Goal: Information Seeking & Learning: Learn about a topic

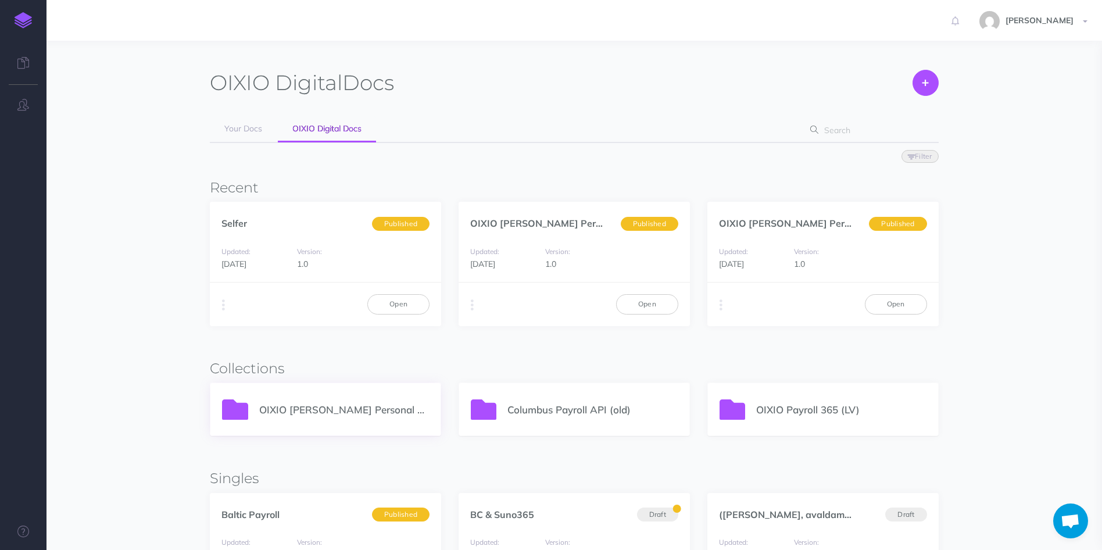
click at [348, 412] on p "OIXIO [PERSON_NAME] Personal 365" at bounding box center [344, 410] width 170 height 16
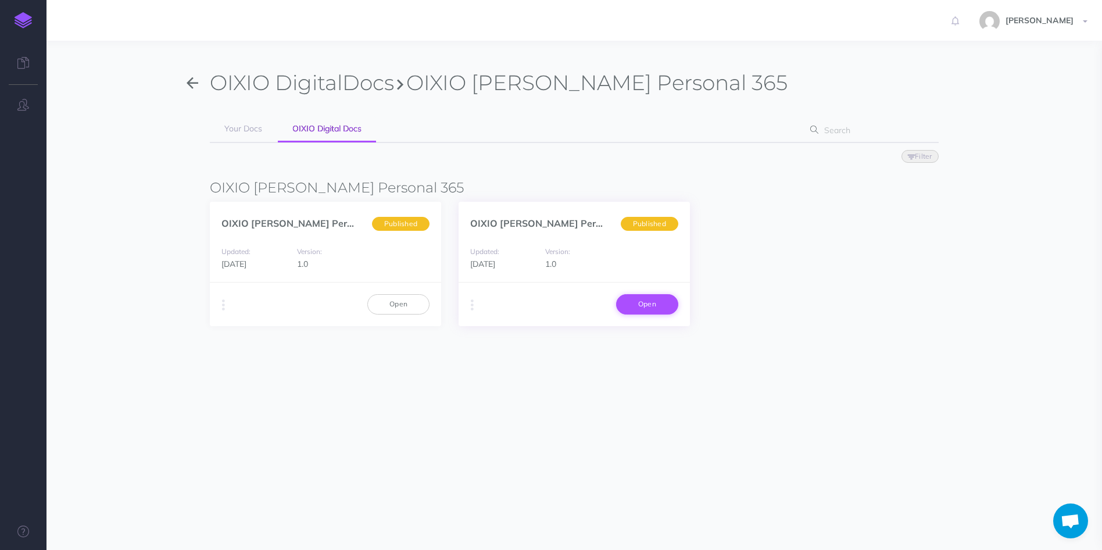
click at [651, 301] on link "Open" at bounding box center [647, 304] width 62 height 20
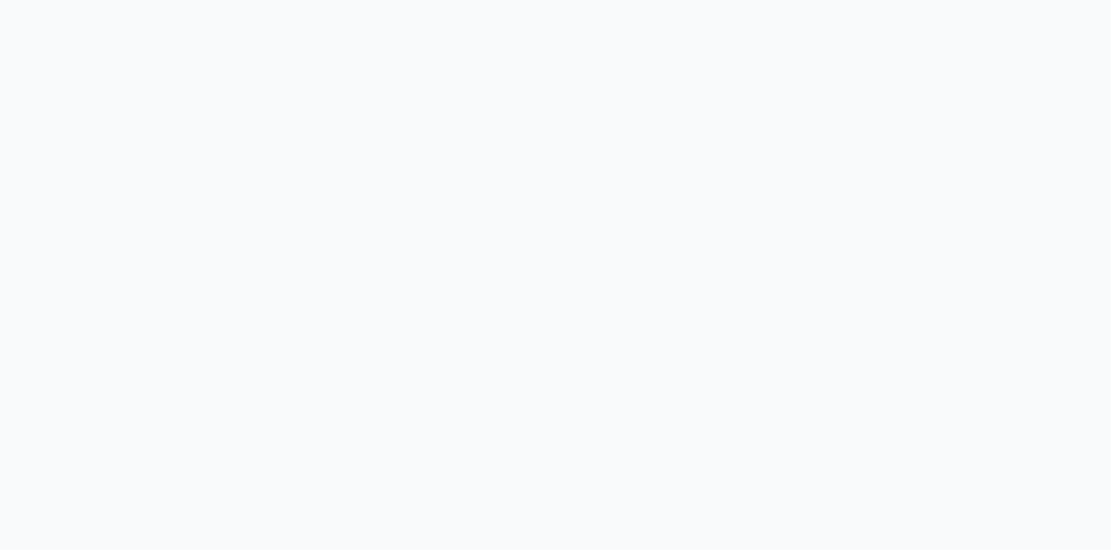
select select "et"
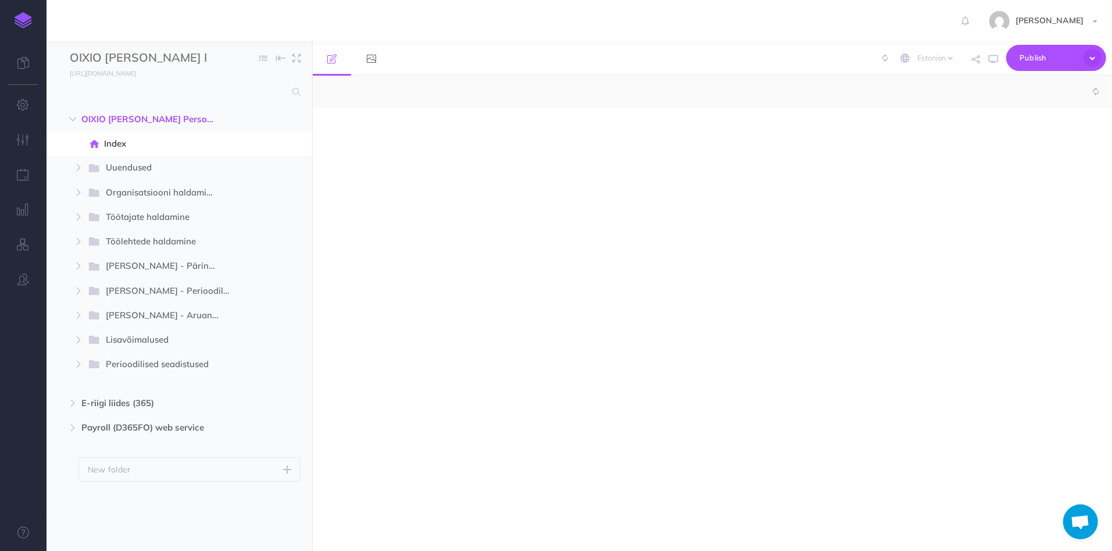
select select "null"
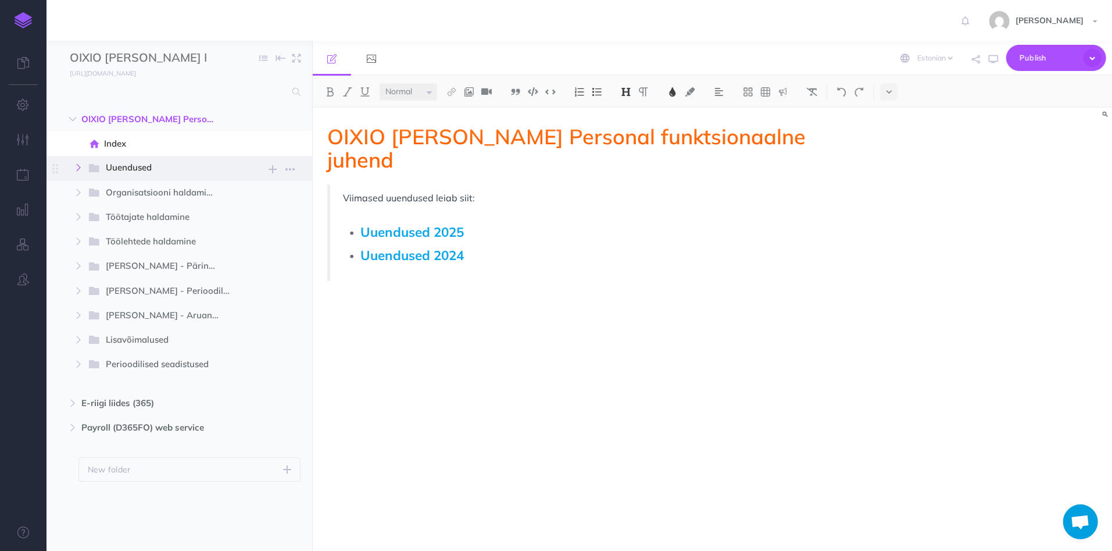
click at [77, 169] on icon "button" at bounding box center [78, 167] width 7 height 7
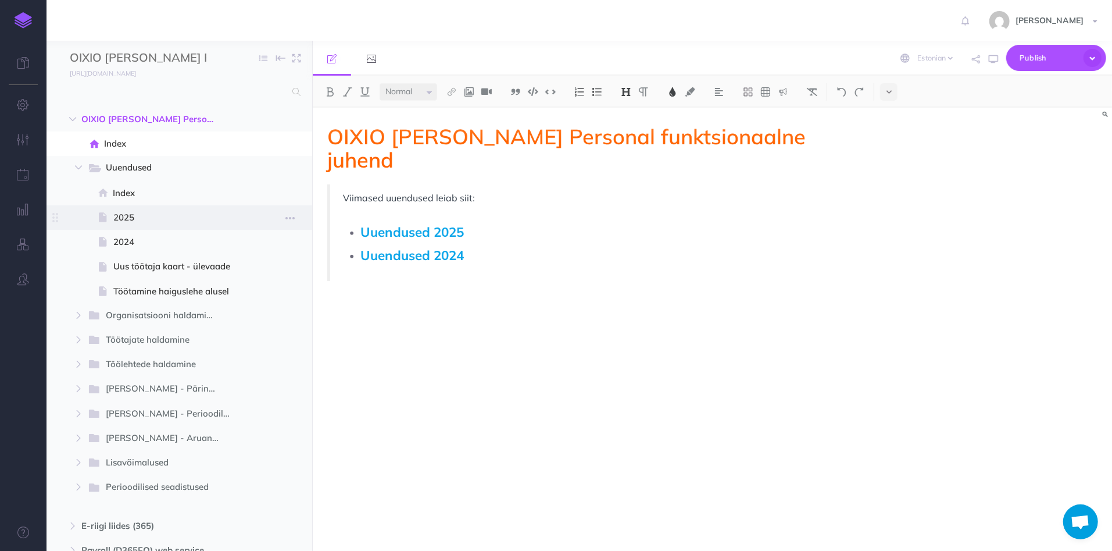
click at [132, 219] on span "2025" at bounding box center [177, 217] width 129 height 14
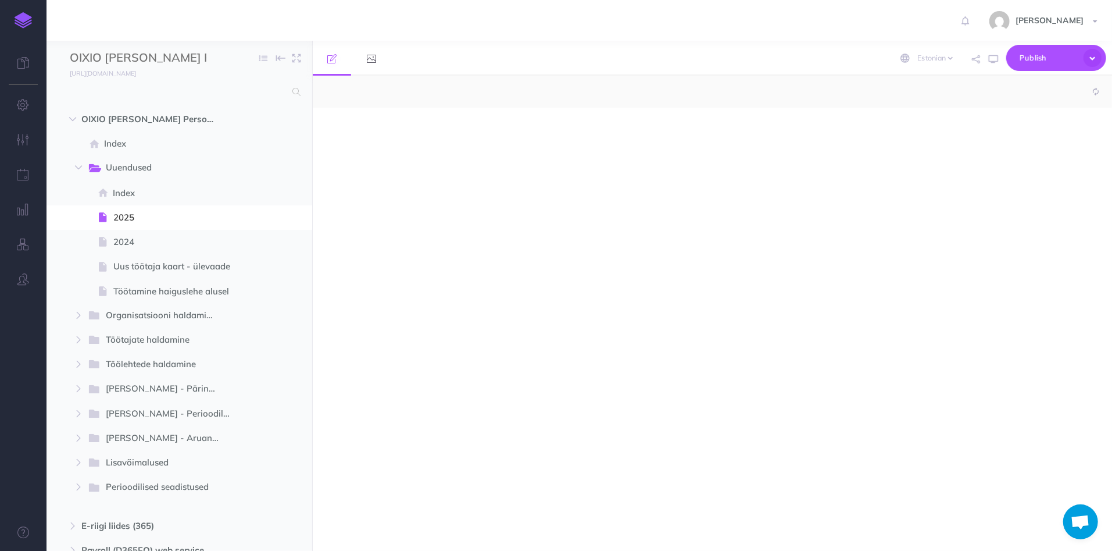
select select "null"
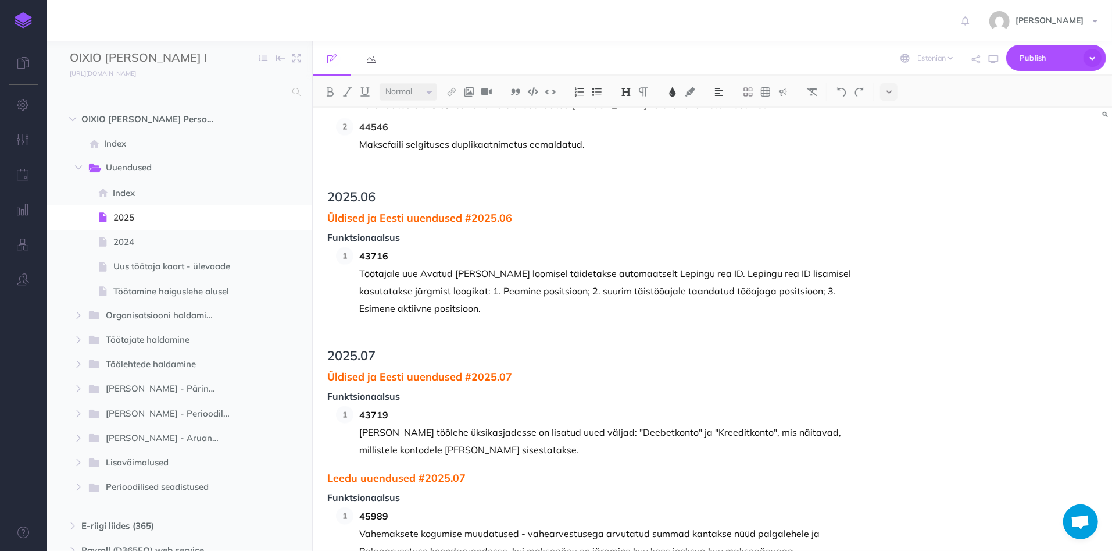
scroll to position [4065, 0]
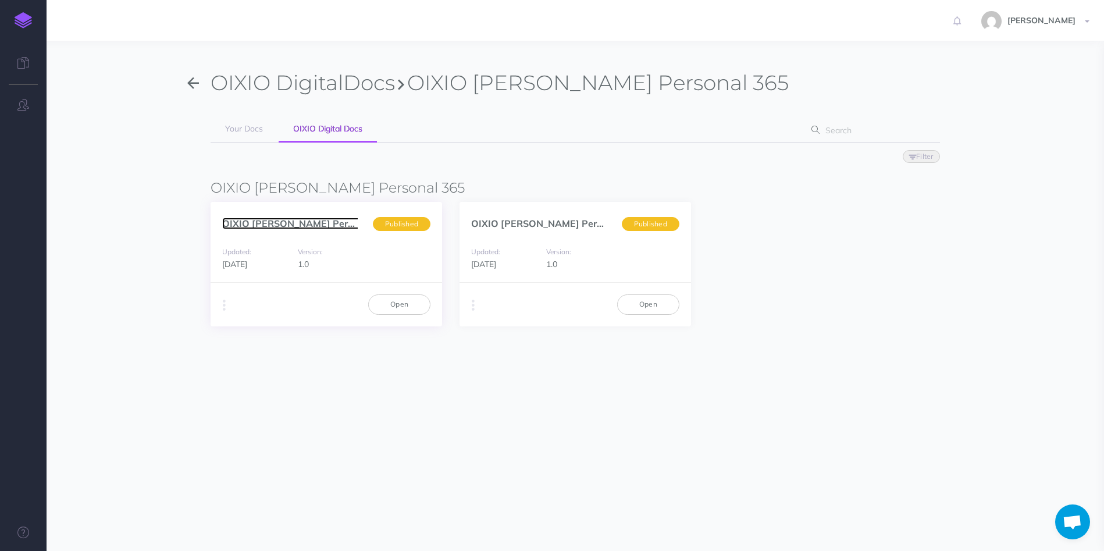
click at [290, 224] on link "OIXIO Palk ja Personal... (en)" at bounding box center [309, 223] width 174 height 12
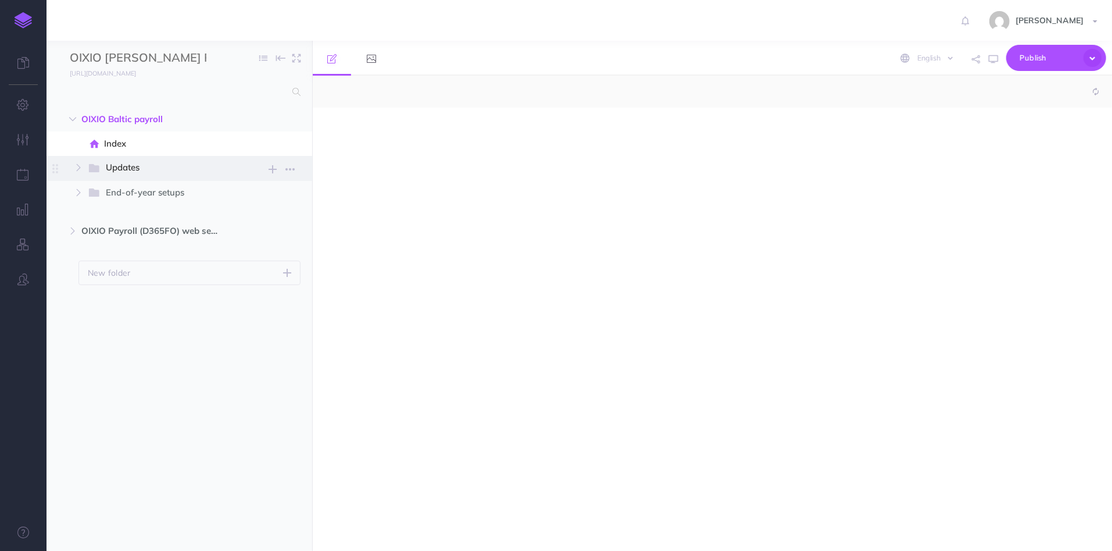
select select "null"
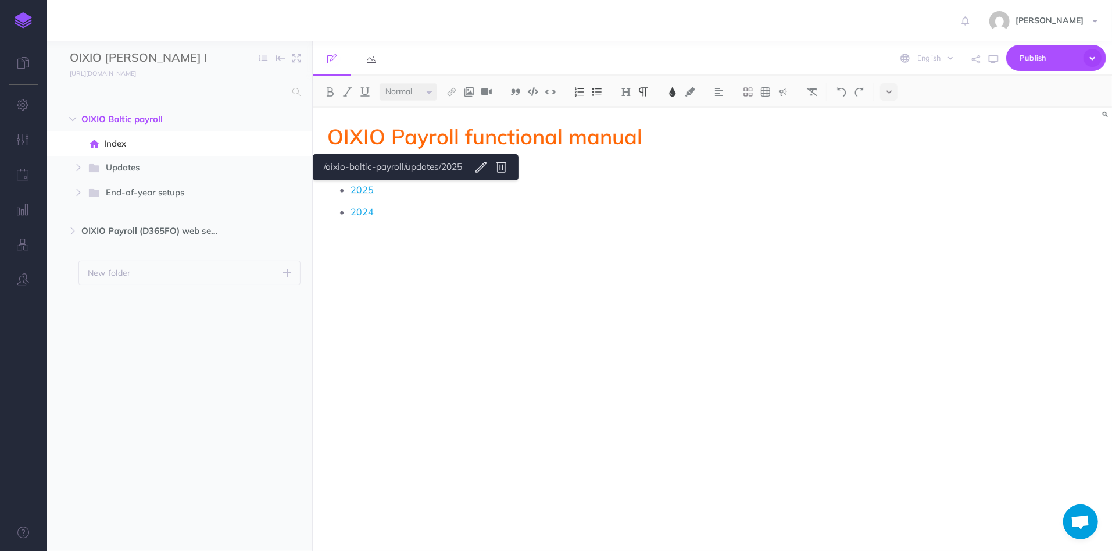
click at [363, 194] on span "2025" at bounding box center [362, 190] width 23 height 12
click at [70, 164] on button "button" at bounding box center [78, 167] width 21 height 14
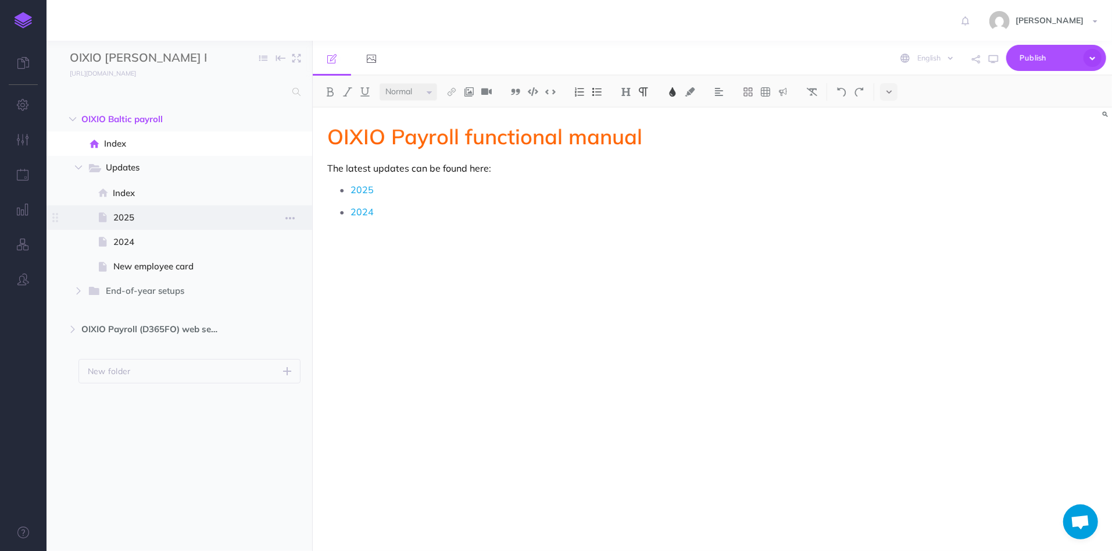
click at [131, 220] on span "2025" at bounding box center [177, 217] width 129 height 14
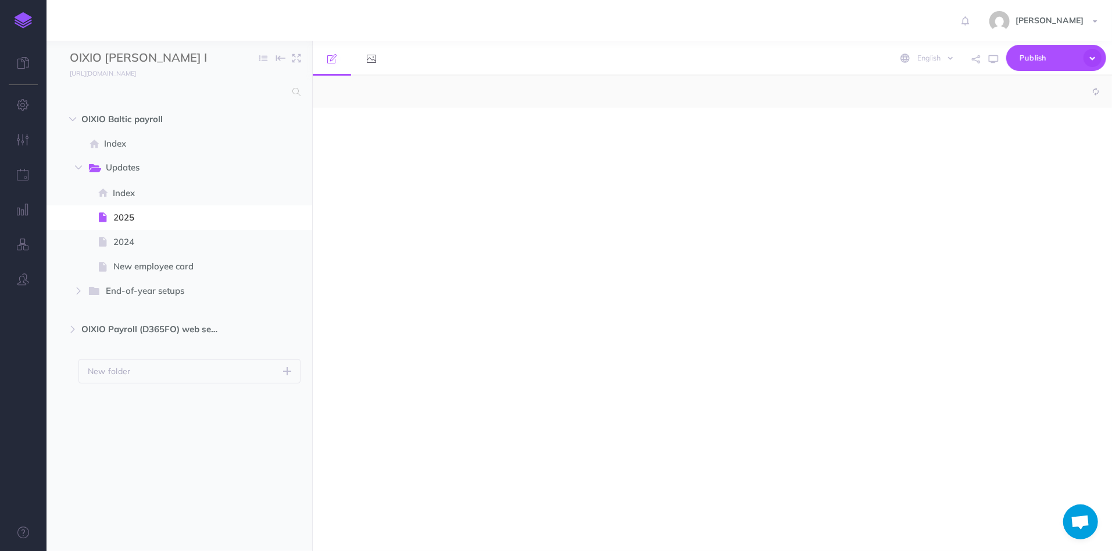
select select "null"
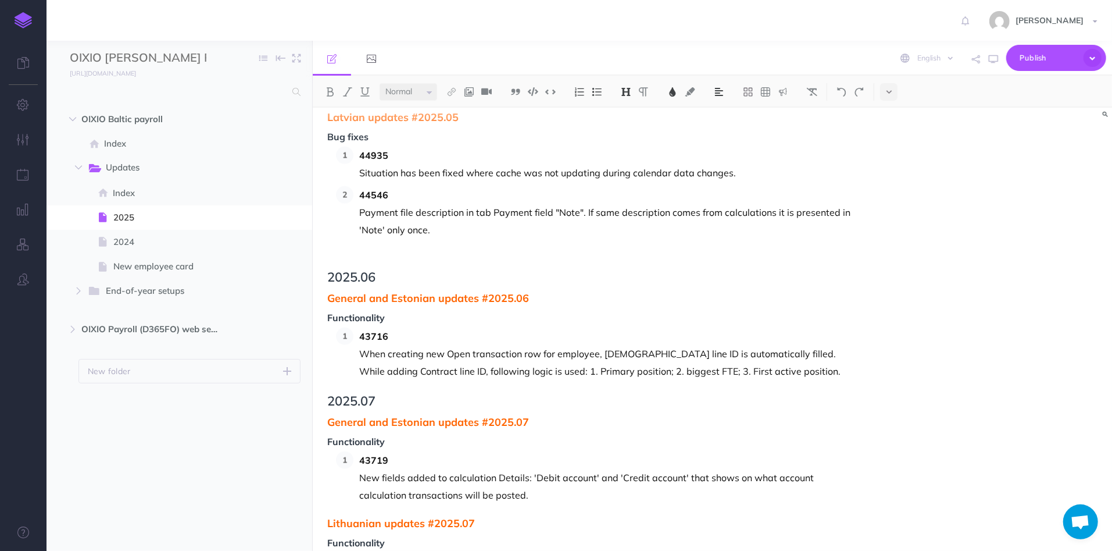
scroll to position [4194, 0]
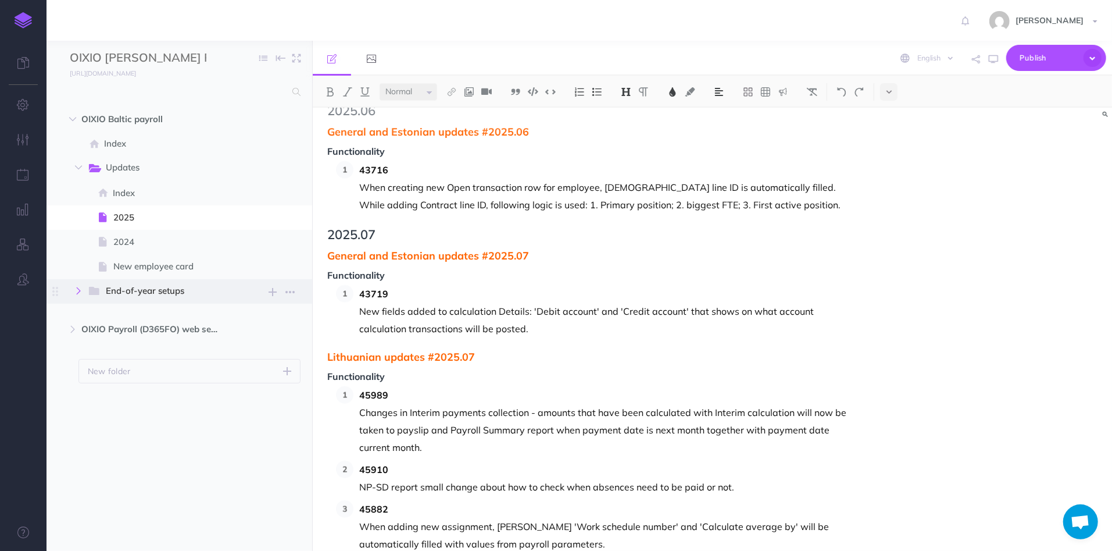
click at [76, 290] on icon "button" at bounding box center [78, 290] width 7 height 7
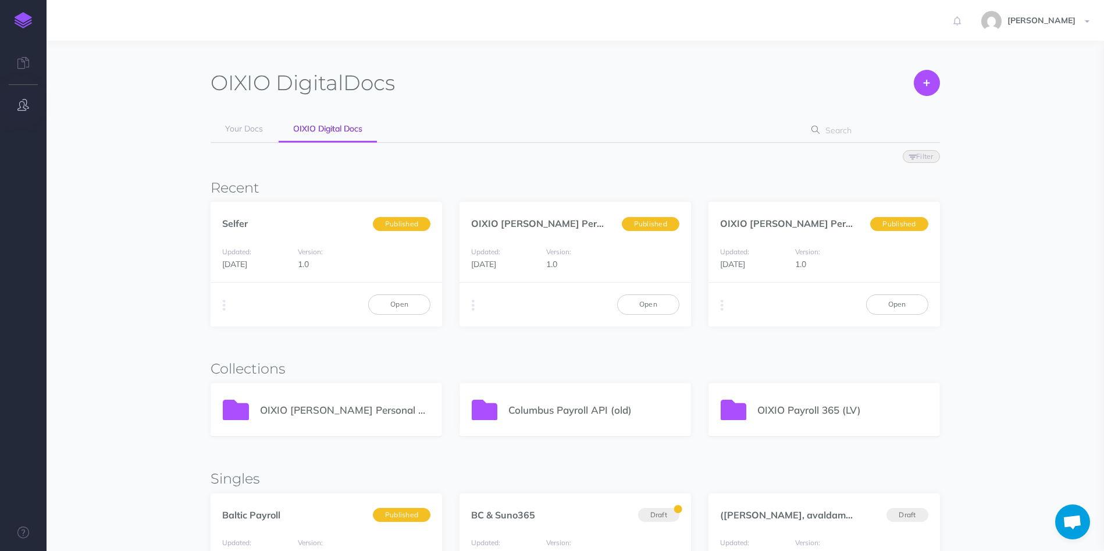
click at [26, 111] on button "button" at bounding box center [23, 105] width 47 height 35
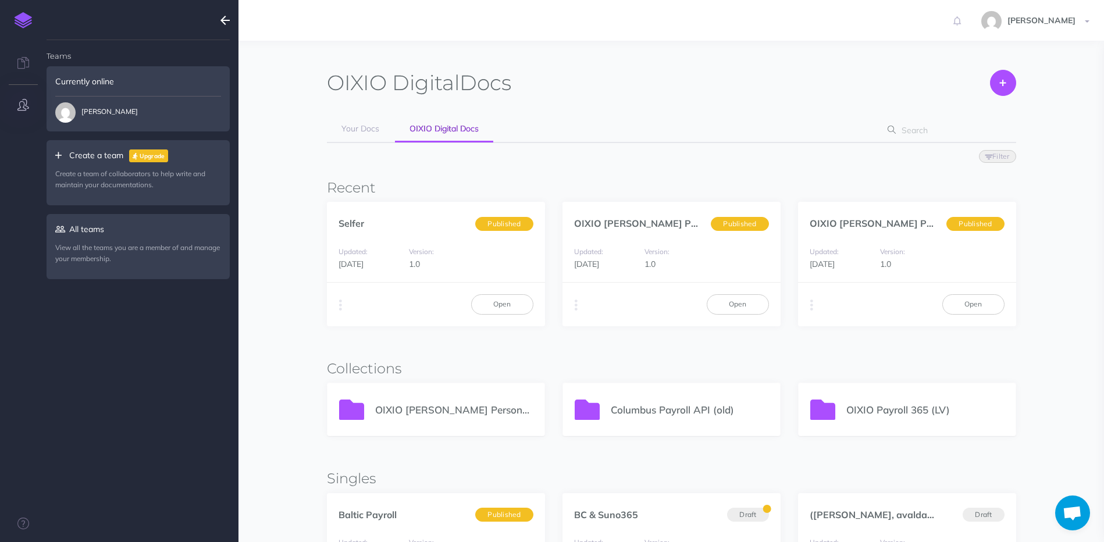
click at [26, 111] on button "button" at bounding box center [23, 105] width 47 height 35
click at [20, 23] on img at bounding box center [23, 20] width 17 height 16
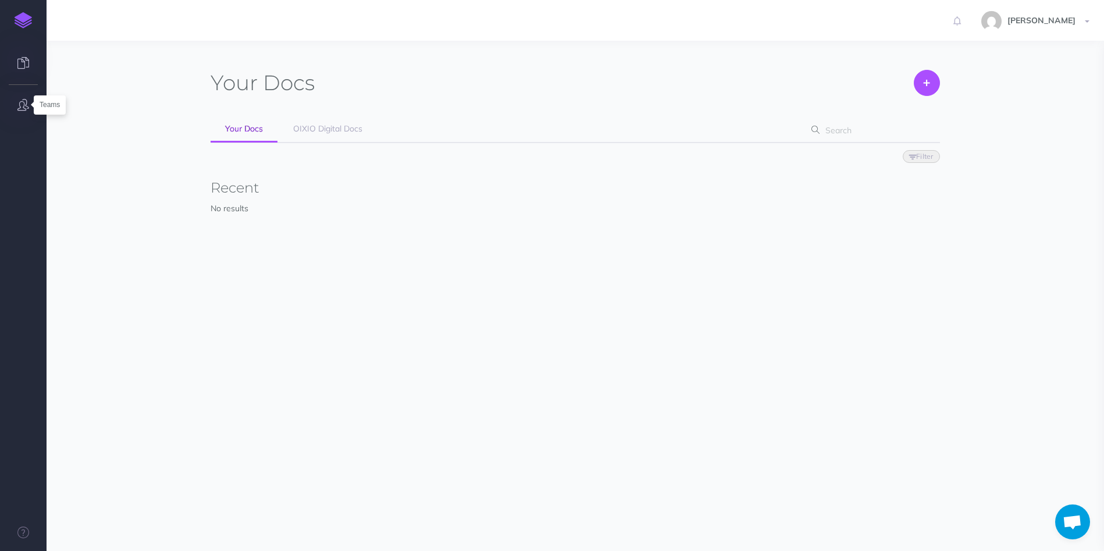
click at [19, 100] on icon "button" at bounding box center [23, 105] width 12 height 12
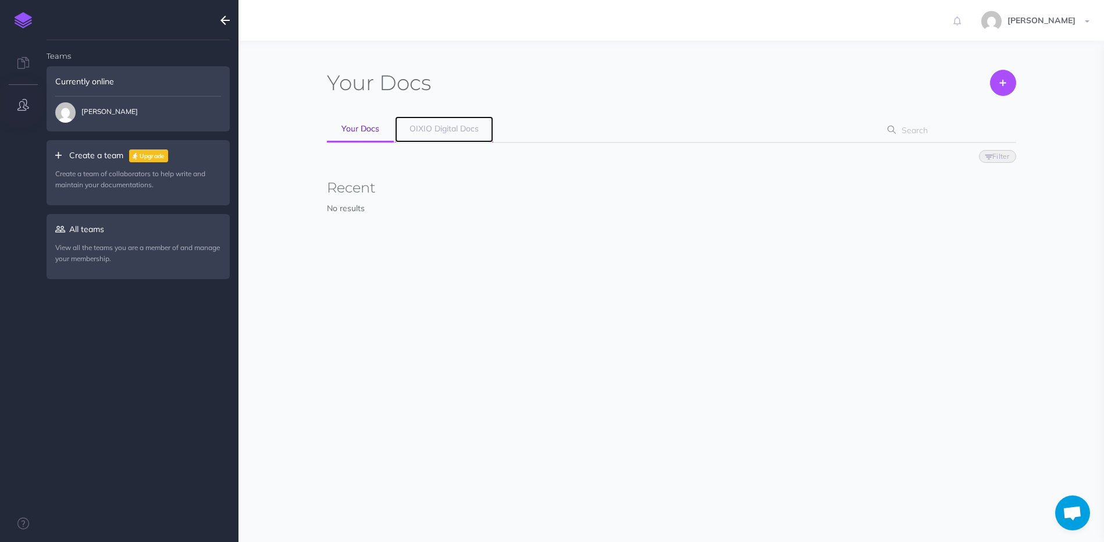
click at [476, 129] on span "OIXIO Digital Docs" at bounding box center [443, 128] width 69 height 10
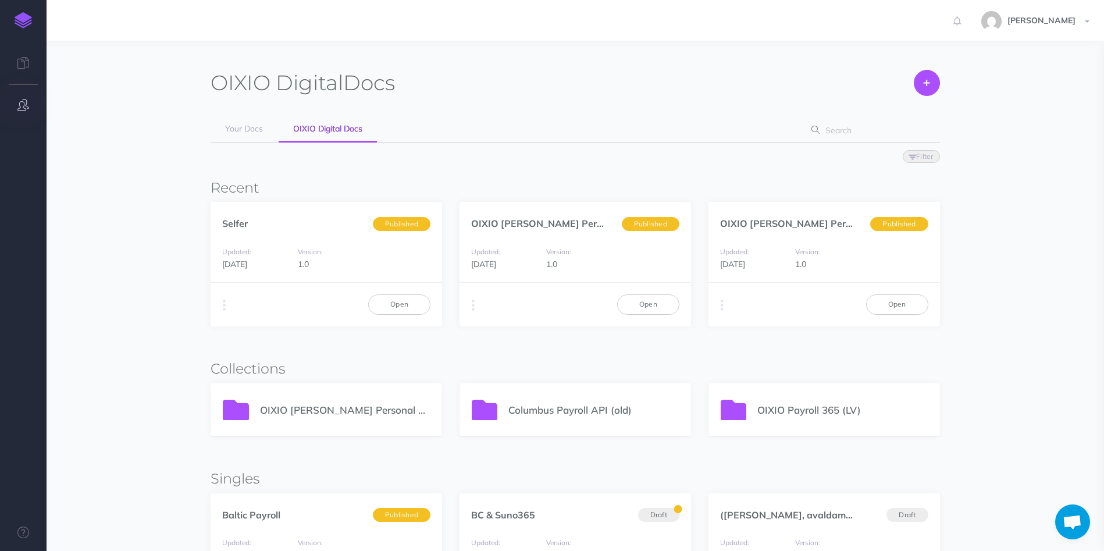
click at [21, 107] on icon "button" at bounding box center [23, 105] width 12 height 12
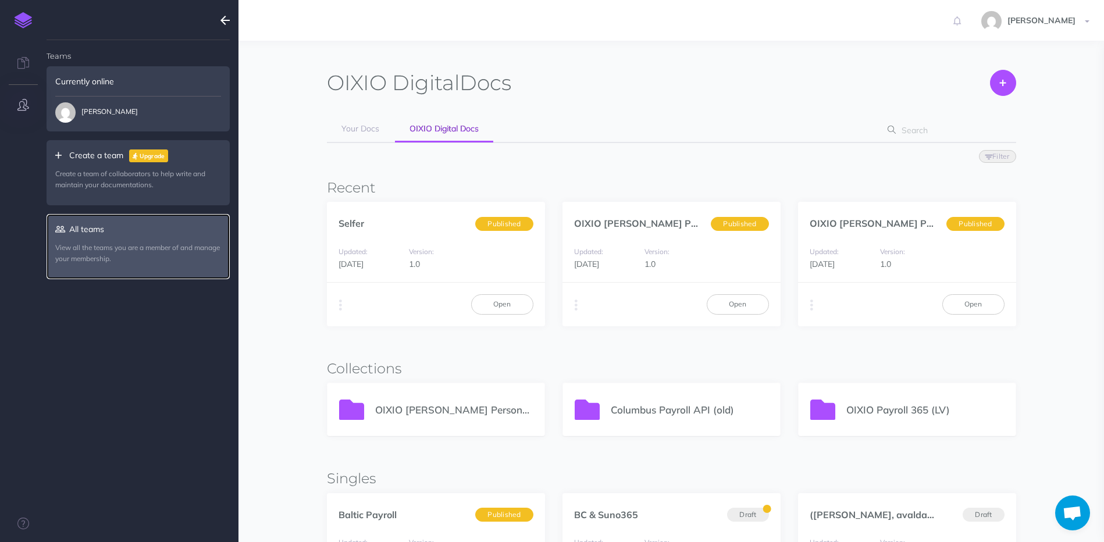
click at [125, 242] on p "View all the teams you are a member of and manage your membership." at bounding box center [138, 253] width 166 height 22
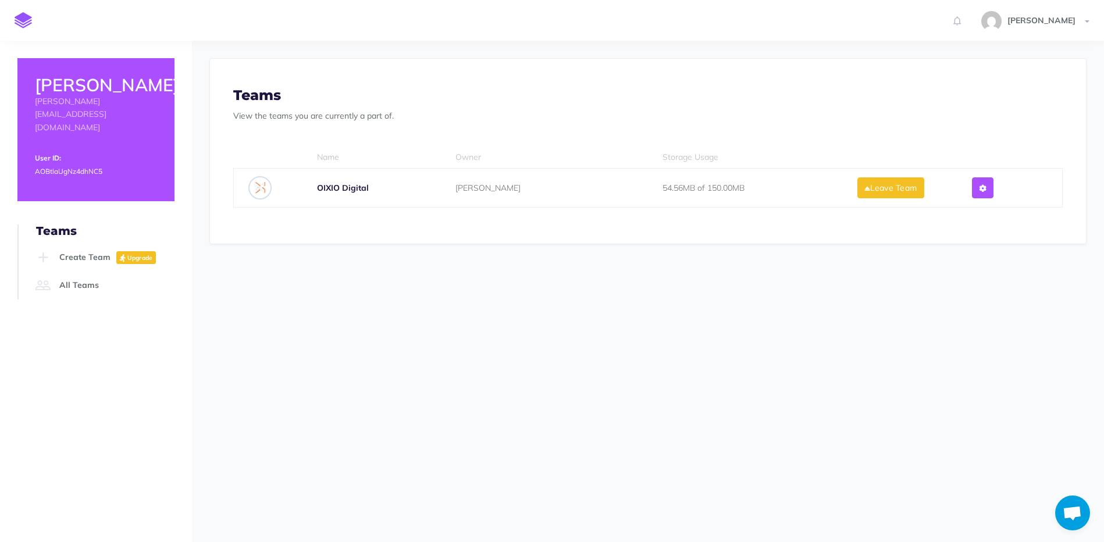
scroll to position [49, 0]
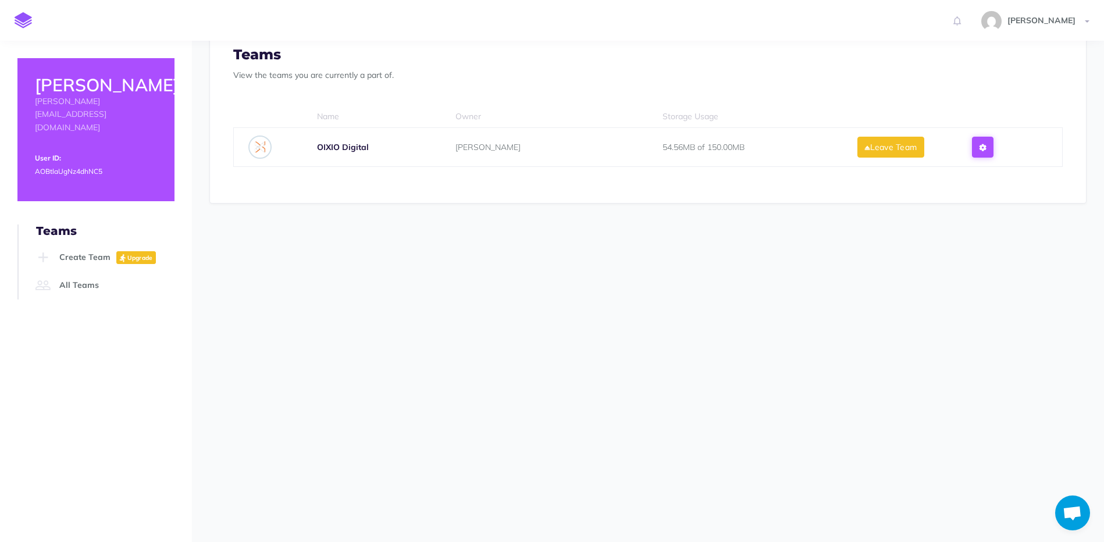
click at [986, 144] on icon at bounding box center [982, 148] width 6 height 8
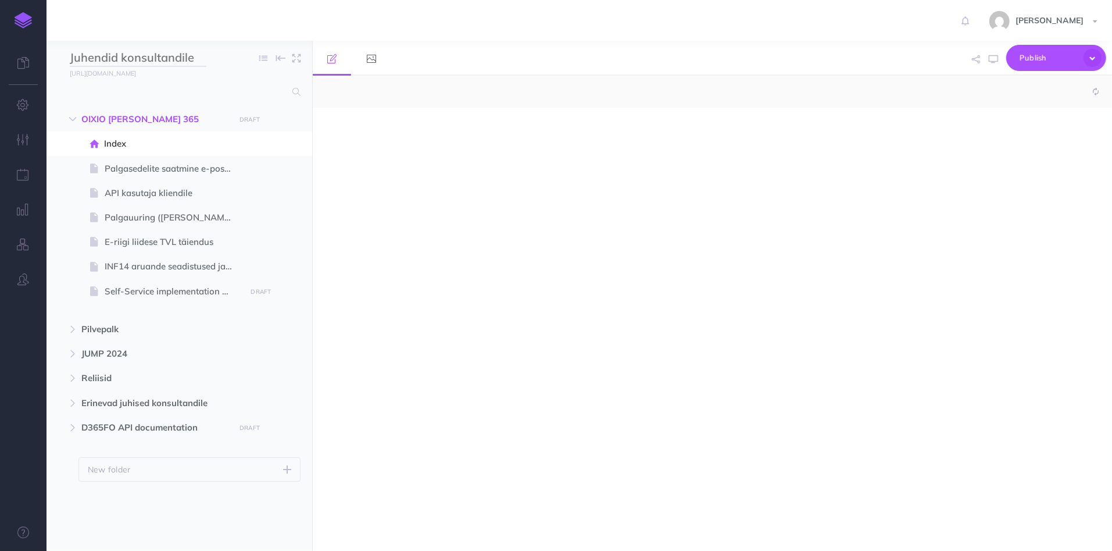
select select "null"
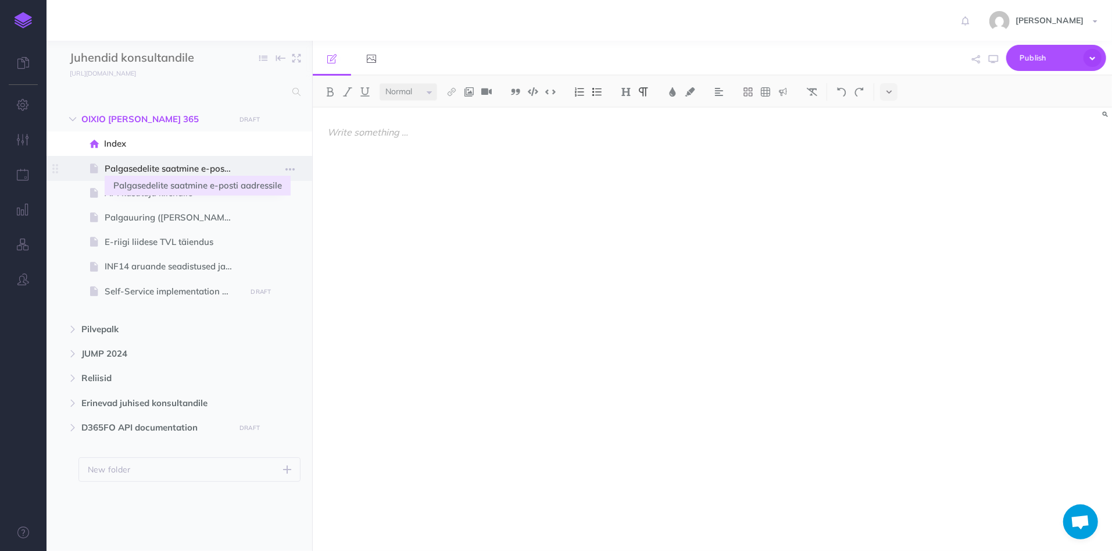
click at [177, 166] on span "Palgasedelite saatmine e-posti aadressile" at bounding box center [174, 169] width 138 height 14
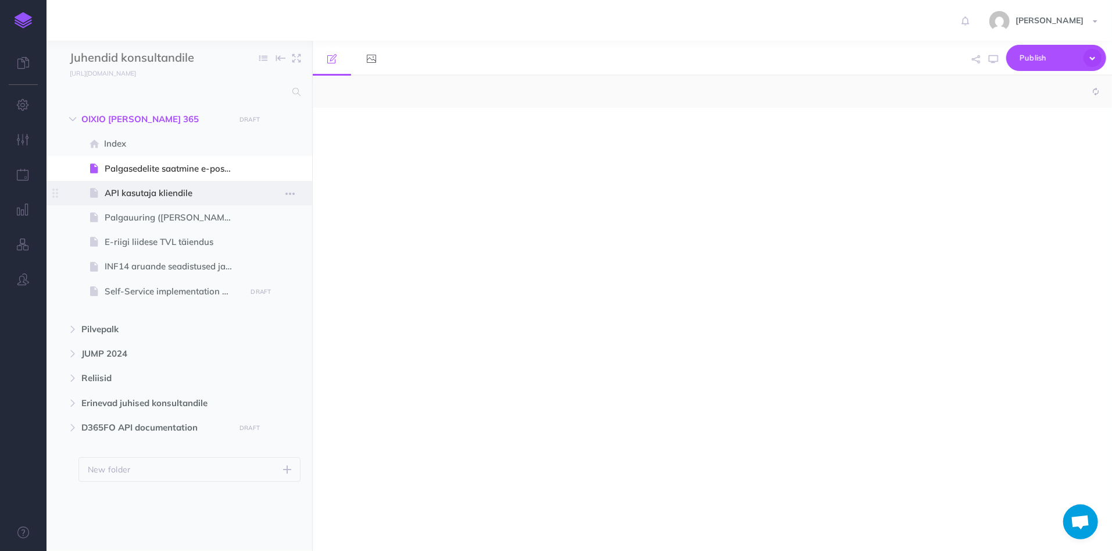
select select "null"
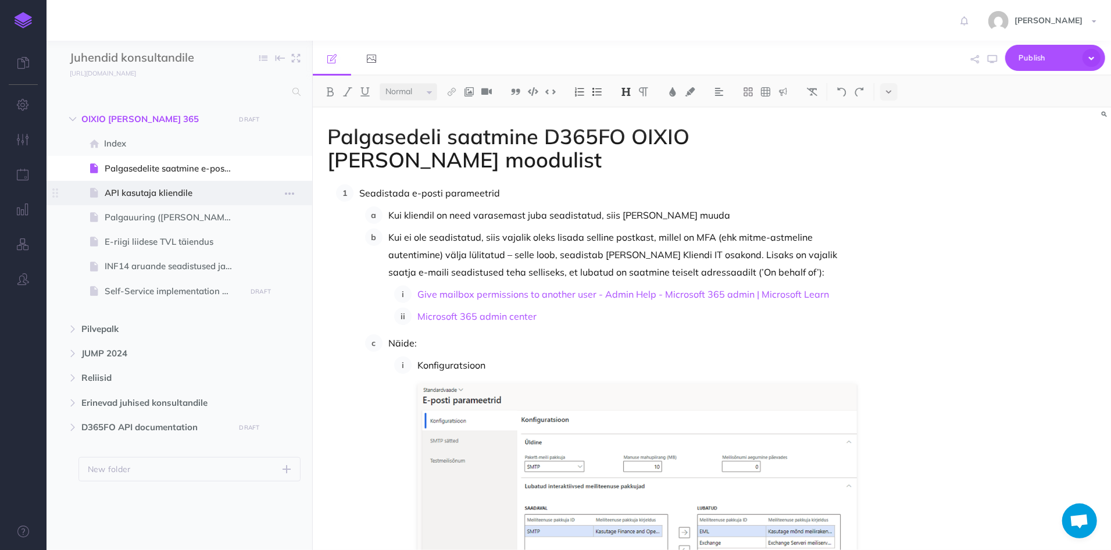
click at [156, 191] on span "API kasutaja kliendile" at bounding box center [174, 193] width 138 height 14
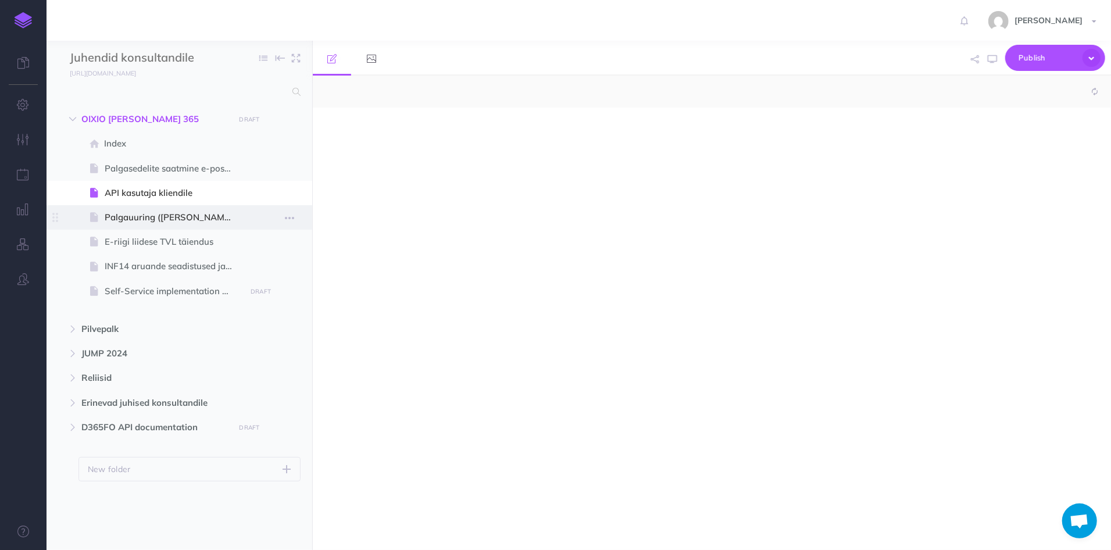
select select "null"
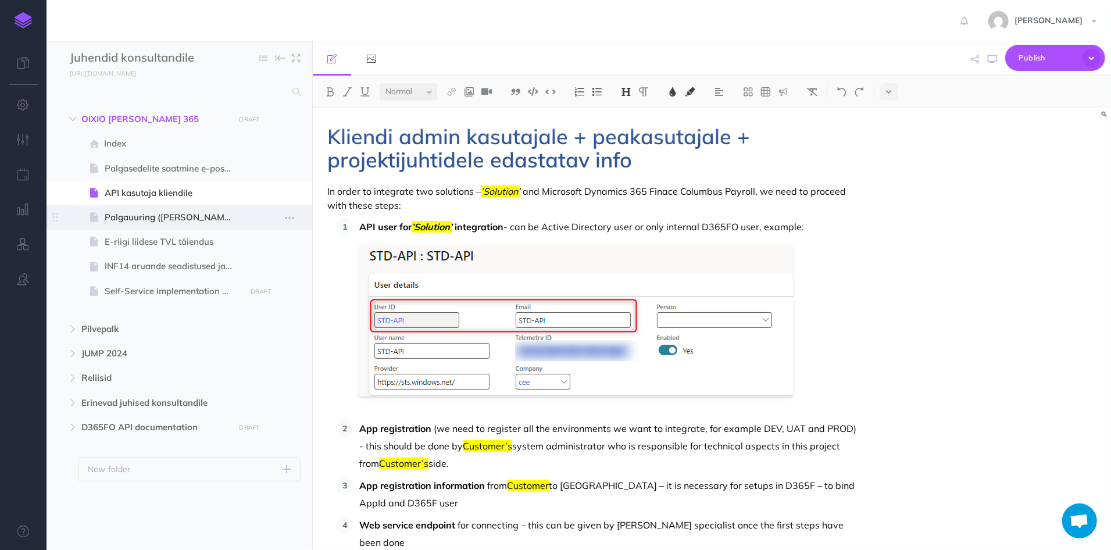
click at [140, 220] on span "Palgauuring ([PERSON_NAME])" at bounding box center [174, 217] width 138 height 14
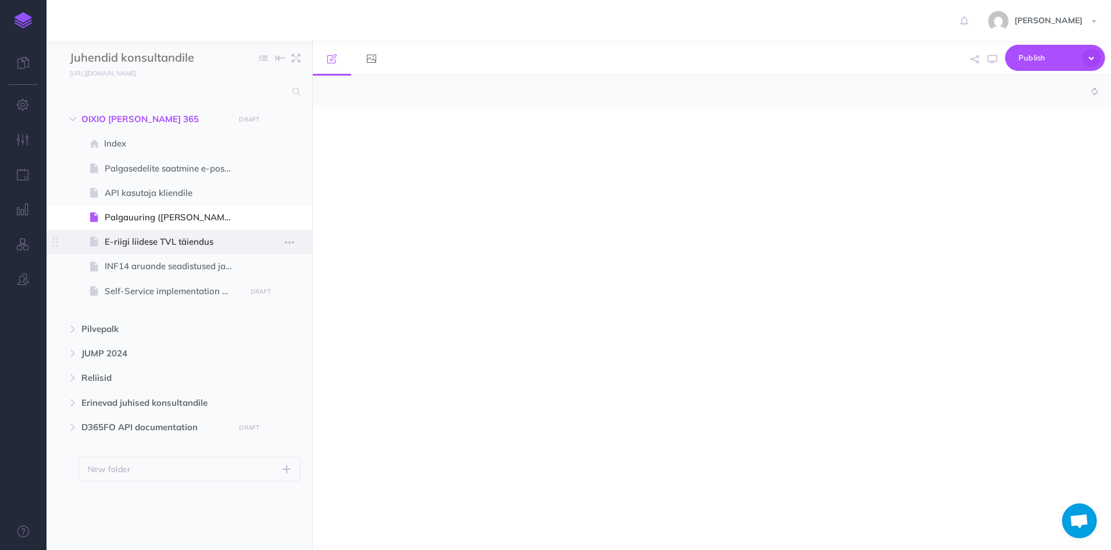
click at [141, 241] on span "E-riigi liidese TVL täiendus" at bounding box center [174, 242] width 138 height 14
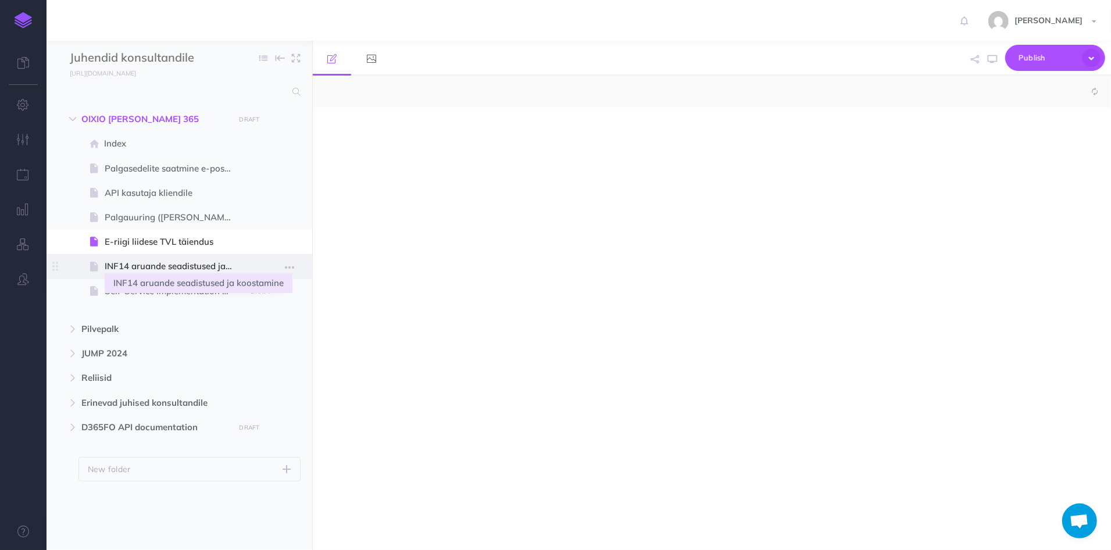
click at [142, 266] on span "INF14 aruande seadistused ja koostamine" at bounding box center [174, 266] width 138 height 14
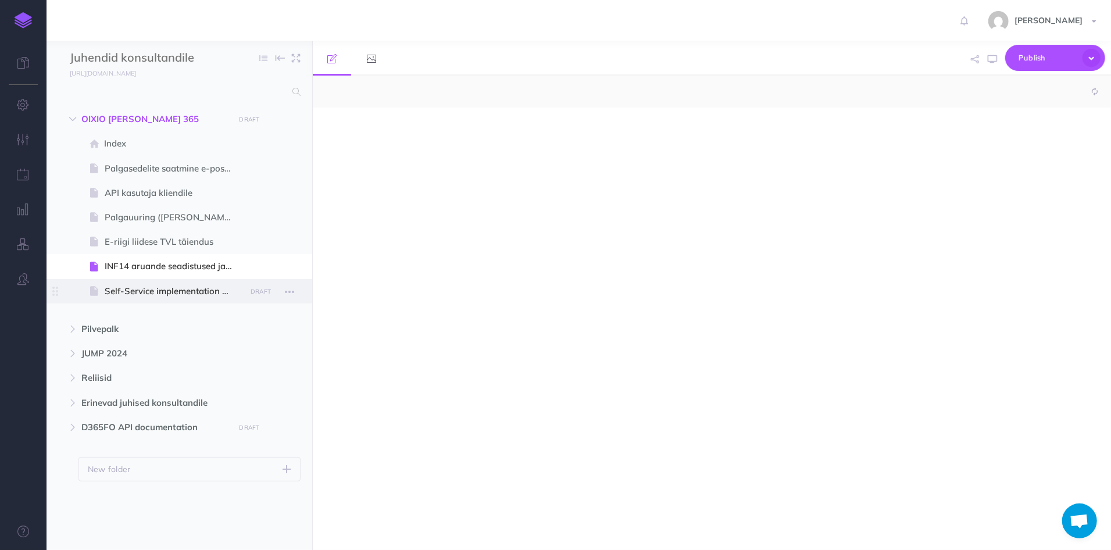
select select "null"
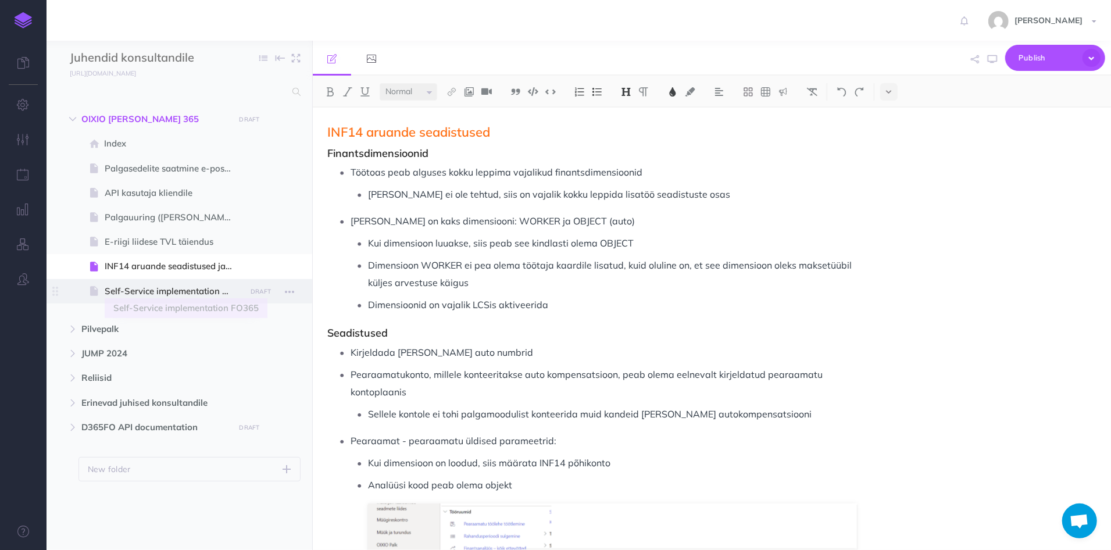
click at [151, 291] on span "Self-Service implementation FO365" at bounding box center [174, 291] width 138 height 14
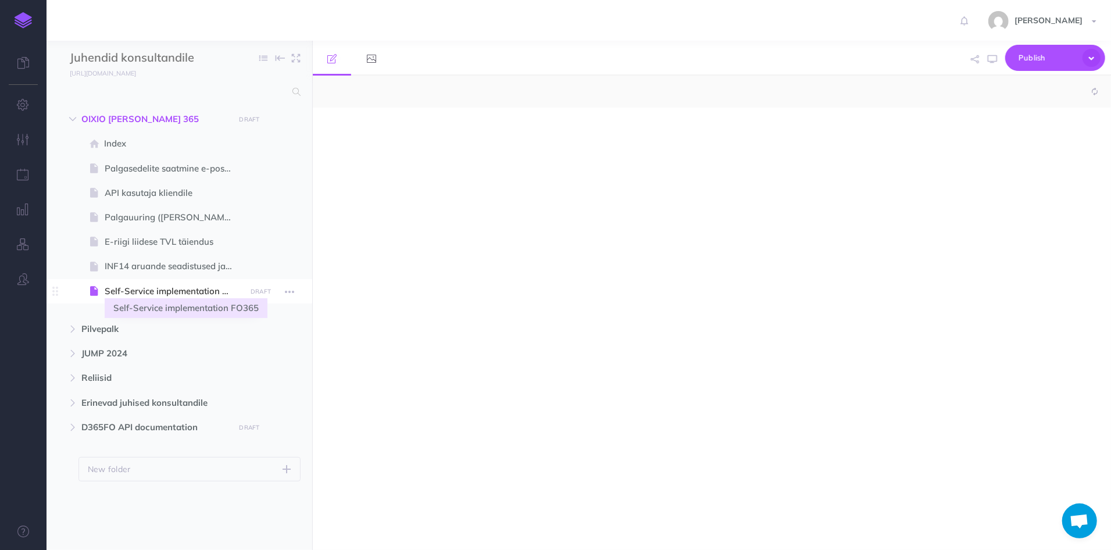
select select "null"
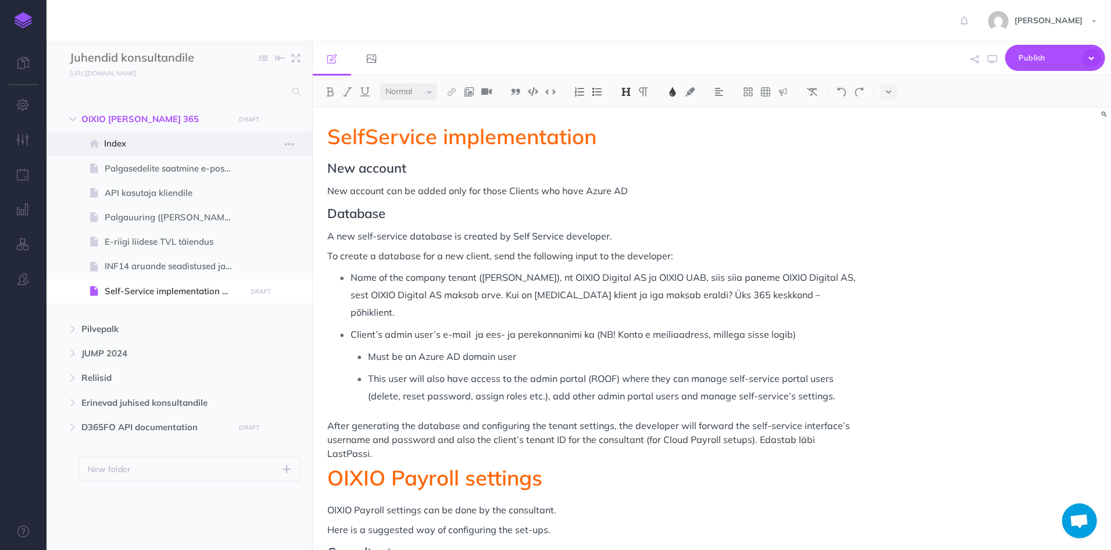
click at [131, 147] on span "Index" at bounding box center [173, 144] width 138 height 14
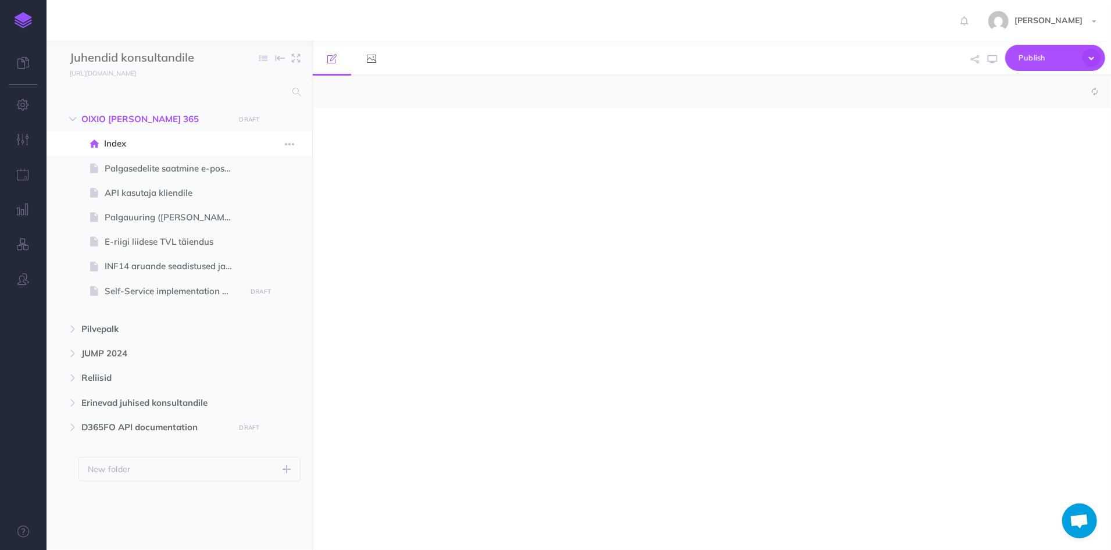
select select "null"
